Goal: Transaction & Acquisition: Purchase product/service

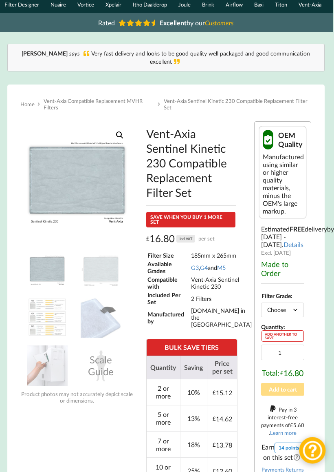
scroll to position [48, 1]
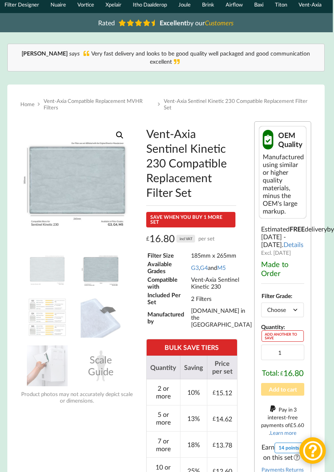
click at [103, 176] on img at bounding box center [183, 284] width 326 height 326
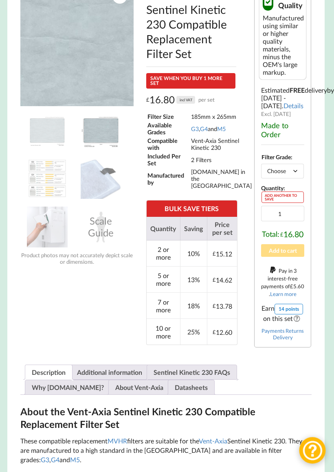
scroll to position [190, 1]
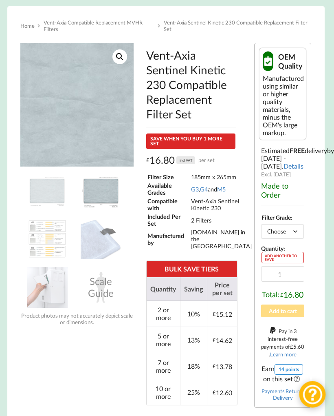
click at [295, 239] on select "Choose an option G3 G4 M5" at bounding box center [283, 231] width 43 height 14
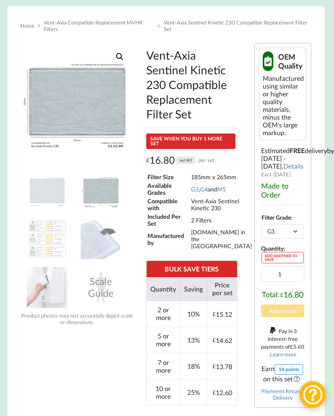
select select "G3"
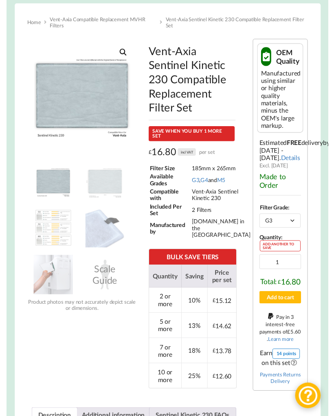
scroll to position [135, 0]
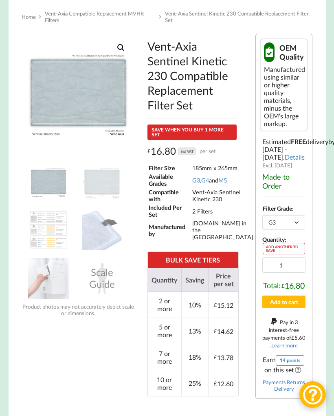
click at [300, 308] on button "Add to cart" at bounding box center [285, 301] width 44 height 13
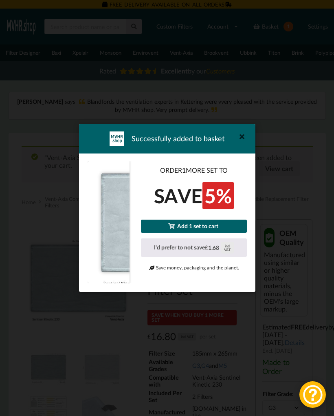
click at [242, 136] on icon at bounding box center [241, 136] width 13 height 13
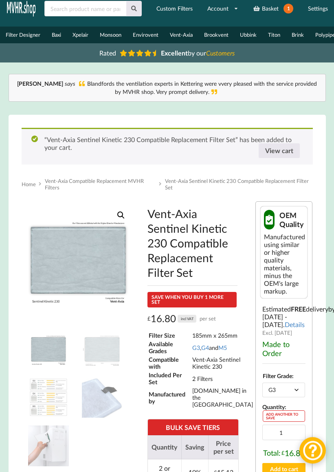
scroll to position [18, 0]
click at [287, 148] on link "View cart" at bounding box center [279, 150] width 41 height 15
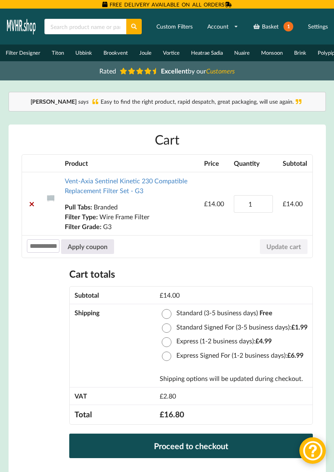
click at [22, 25] on img at bounding box center [21, 26] width 31 height 20
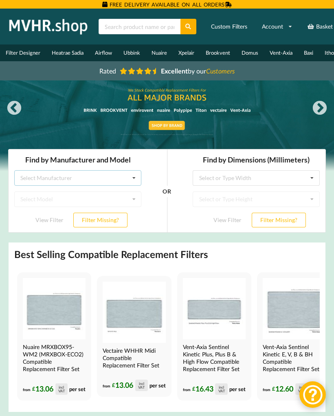
click at [113, 175] on div "Select Manufacturer Airflow Brink Brookvent Domus Envirovent Flakt Heatrae Sadi…" at bounding box center [77, 177] width 127 height 15
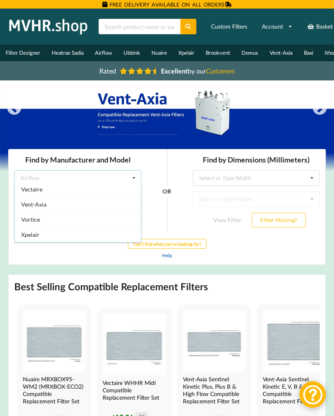
scroll to position [215, 0]
click at [94, 206] on div "Vent-Axia" at bounding box center [78, 204] width 126 height 15
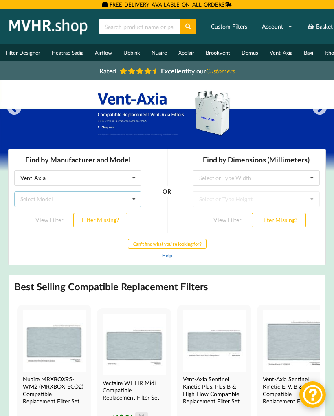
click at [102, 197] on div "Select Model Air Minder 290 Air Minder 290 Midi Air Minder 290FB Air Minder 400…" at bounding box center [77, 198] width 127 height 15
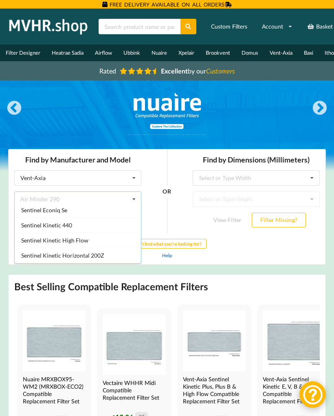
scroll to position [659, 0]
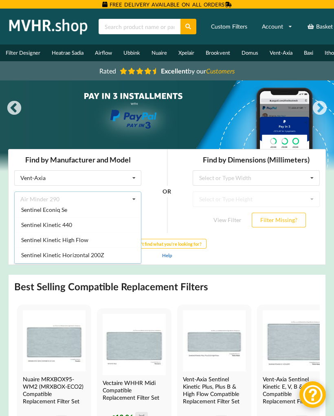
click at [156, 177] on div "OR" at bounding box center [167, 191] width 40 height 84
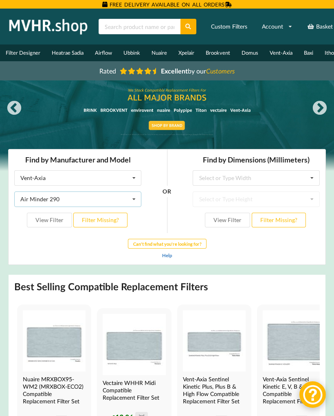
click at [133, 202] on icon at bounding box center [134, 199] width 12 height 15
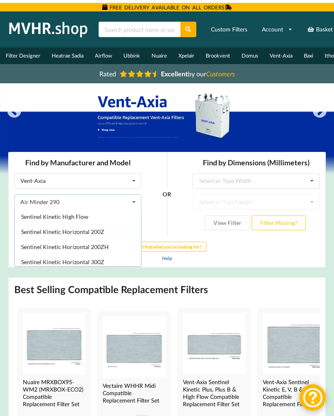
scroll to position [686, 0]
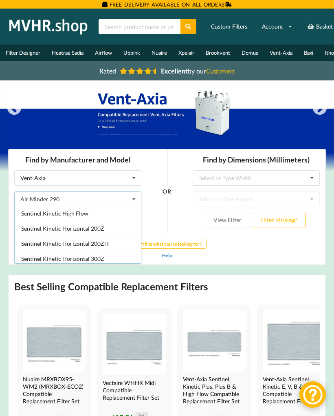
click at [154, 178] on div "OR" at bounding box center [167, 191] width 40 height 84
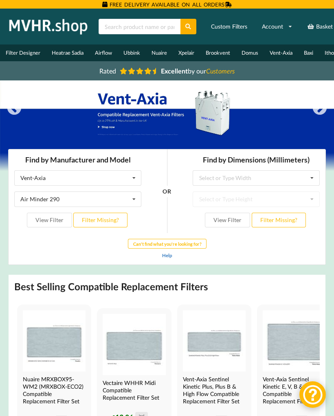
click at [116, 220] on button "Filter Missing?" at bounding box center [100, 220] width 54 height 15
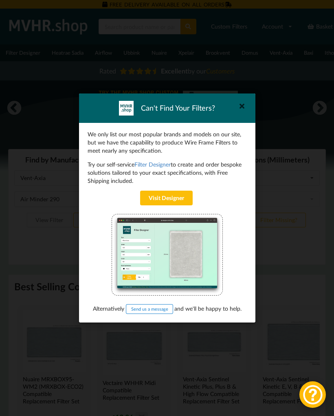
click at [182, 198] on link "Visit Designer" at bounding box center [166, 197] width 53 height 15
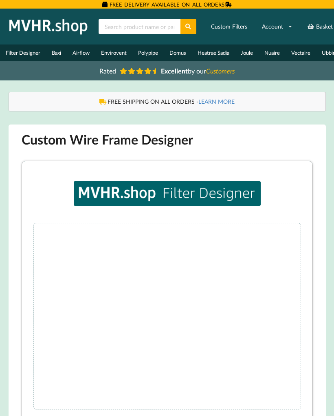
type input "***"
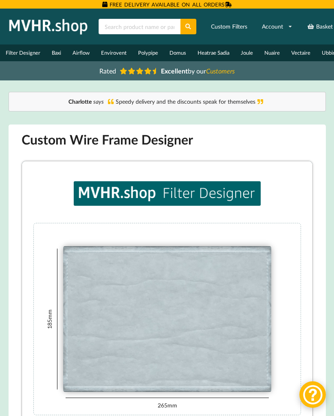
click at [317, 30] on link "Basket 1" at bounding box center [328, 26] width 51 height 19
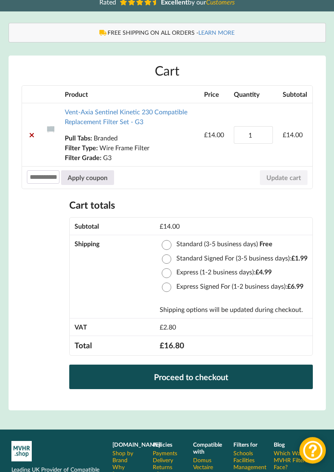
scroll to position [69, 0]
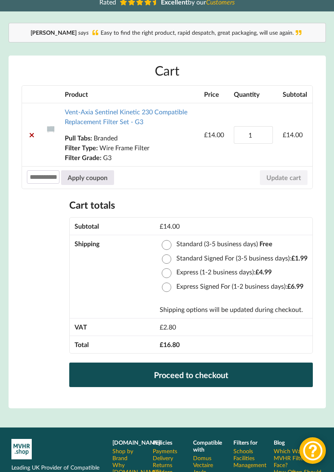
click at [29, 137] on link "×" at bounding box center [32, 135] width 10 height 10
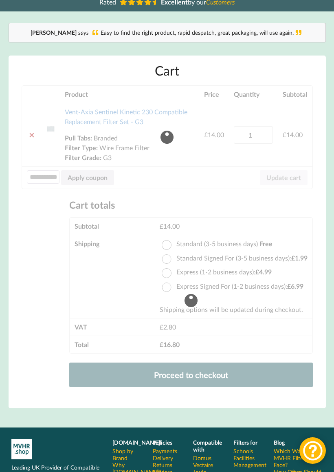
scroll to position [43, 0]
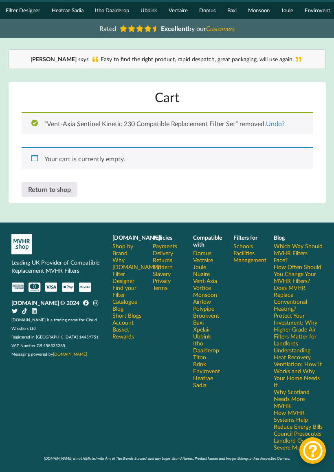
click at [280, 121] on link "Undo?" at bounding box center [275, 124] width 19 height 8
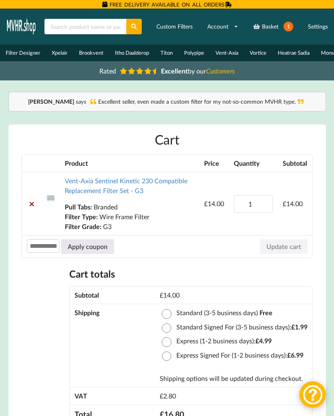
click at [173, 31] on link "Custom Filters" at bounding box center [174, 26] width 47 height 15
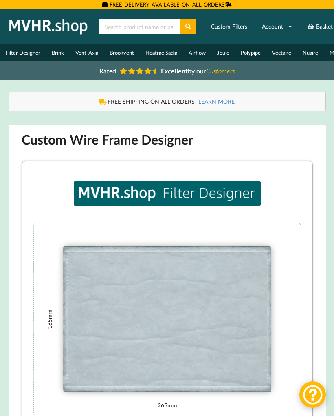
click at [317, 28] on link "Basket 1" at bounding box center [328, 26] width 51 height 19
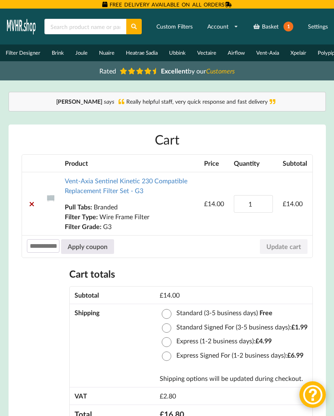
click at [27, 29] on img at bounding box center [21, 26] width 31 height 20
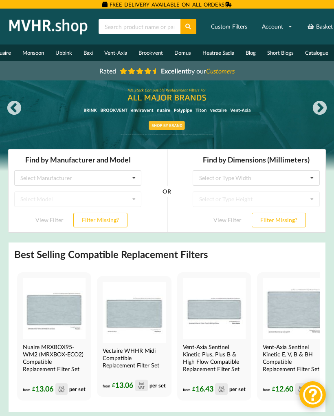
scroll to position [0, 357]
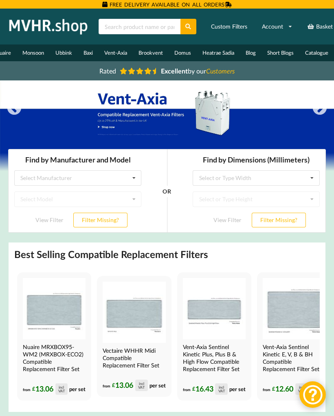
click at [117, 52] on link "Vent-Axia" at bounding box center [116, 52] width 34 height 17
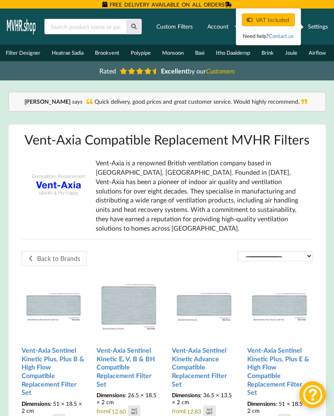
click at [280, 36] on link "Contact us" at bounding box center [281, 36] width 25 height 7
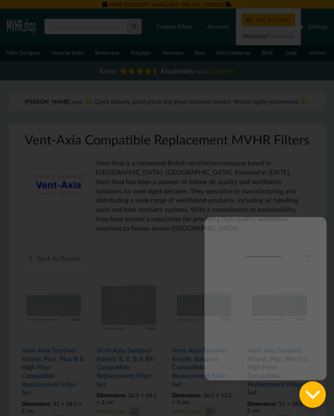
click at [316, 230] on div at bounding box center [266, 230] width 122 height 0
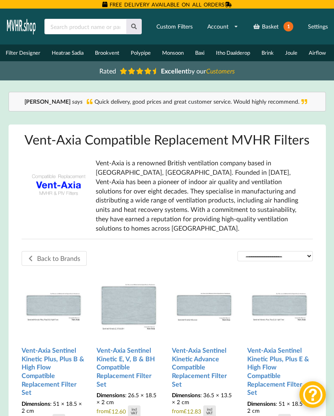
click at [180, 29] on link "Custom Filters" at bounding box center [174, 26] width 47 height 15
click at [174, 31] on link "Custom Filters" at bounding box center [174, 26] width 47 height 15
click at [181, 27] on link "Custom Filters" at bounding box center [174, 26] width 47 height 15
click at [22, 28] on img at bounding box center [21, 26] width 31 height 20
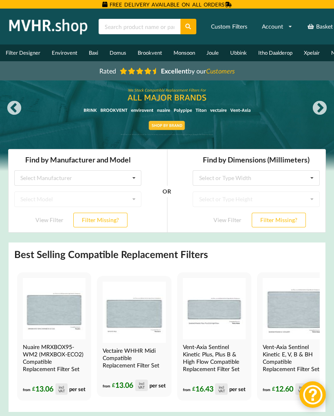
click at [316, 31] on link "Basket 1" at bounding box center [328, 26] width 51 height 19
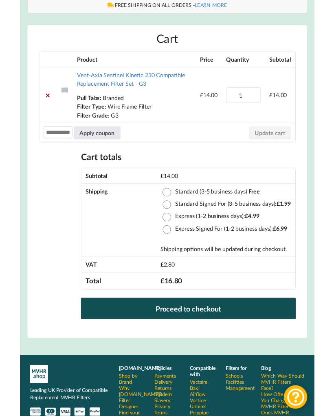
scroll to position [95, 0]
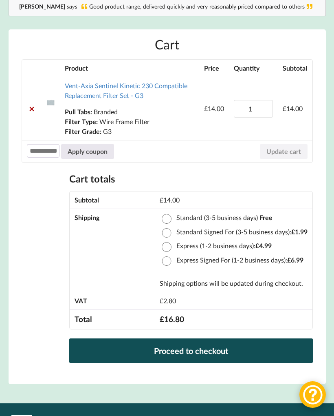
click at [220, 350] on link "Proceed to checkout" at bounding box center [191, 350] width 244 height 24
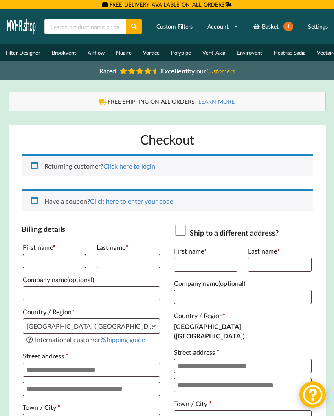
click at [65, 260] on input "First name *" at bounding box center [54, 261] width 63 height 14
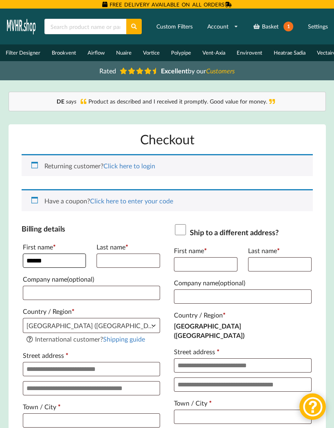
type input "*****"
click at [139, 266] on input "Last name *" at bounding box center [128, 261] width 63 height 14
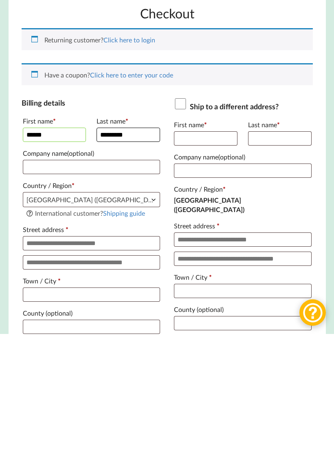
scroll to position [9, 0]
type input "*********"
click at [135, 353] on input "Street address *" at bounding box center [91, 360] width 137 height 14
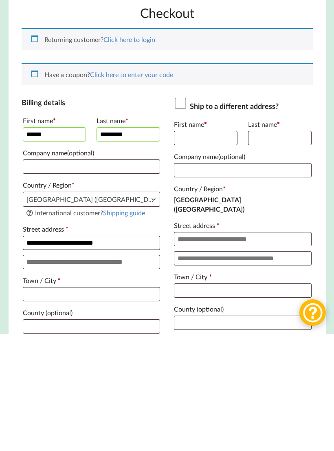
type input "**********"
click at [137, 372] on input "Apartment, suite, unit, etc. (optional)" at bounding box center [91, 379] width 137 height 14
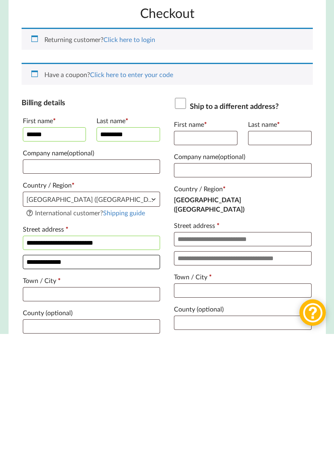
type input "**********"
click at [95, 404] on input "Town / City *" at bounding box center [91, 411] width 137 height 14
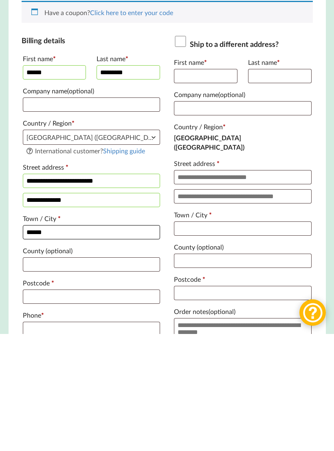
scroll to position [75, 0]
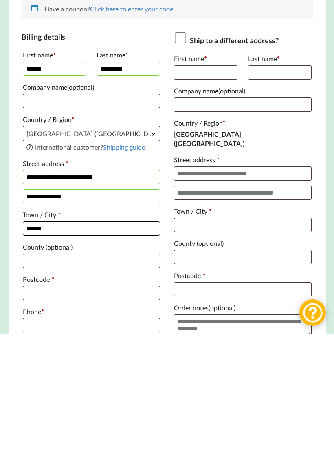
type input "******"
click at [91, 403] on input "Postcode *" at bounding box center [91, 410] width 137 height 14
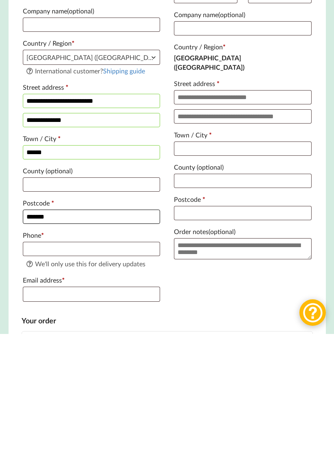
scroll to position [153, 0]
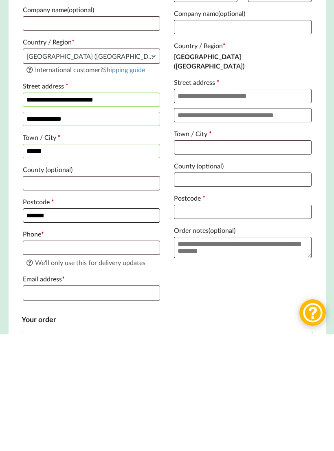
type input "*******"
click at [124, 358] on input "Phone *" at bounding box center [91, 365] width 137 height 14
type input "**********"
click at [133, 403] on input "Email address *" at bounding box center [91, 410] width 137 height 15
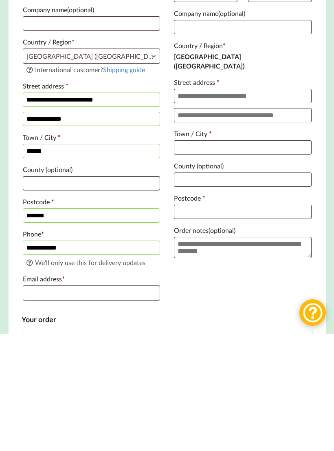
type input "*******"
type input "[EMAIL_ADDRESS][DOMAIN_NAME]"
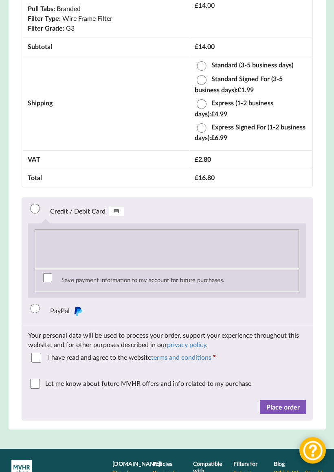
scroll to position [645, 0]
click at [292, 414] on button "Place order" at bounding box center [283, 406] width 46 height 15
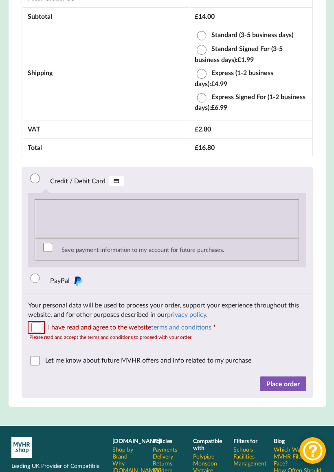
scroll to position [758, 0]
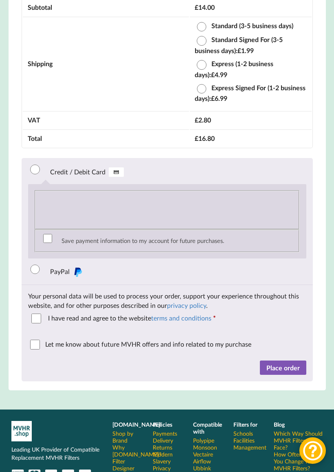
click at [292, 375] on button "Place order" at bounding box center [283, 367] width 46 height 15
